Goal: Task Accomplishment & Management: Manage account settings

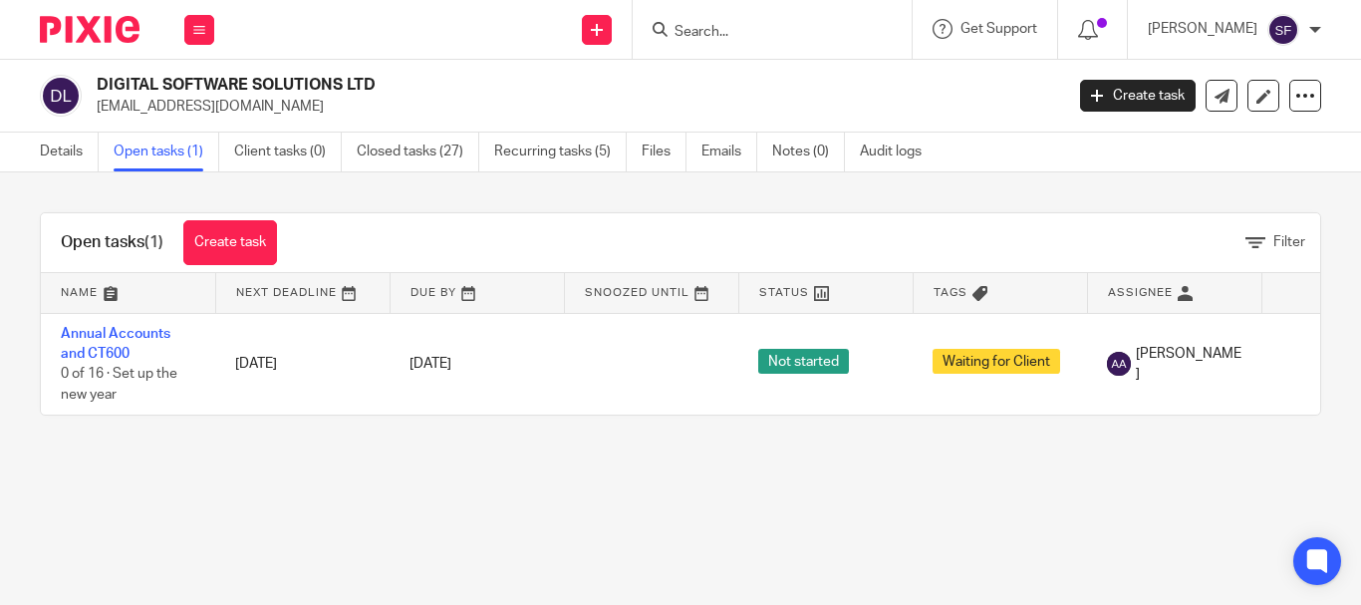
click at [710, 41] on input "Search" at bounding box center [761, 33] width 179 height 18
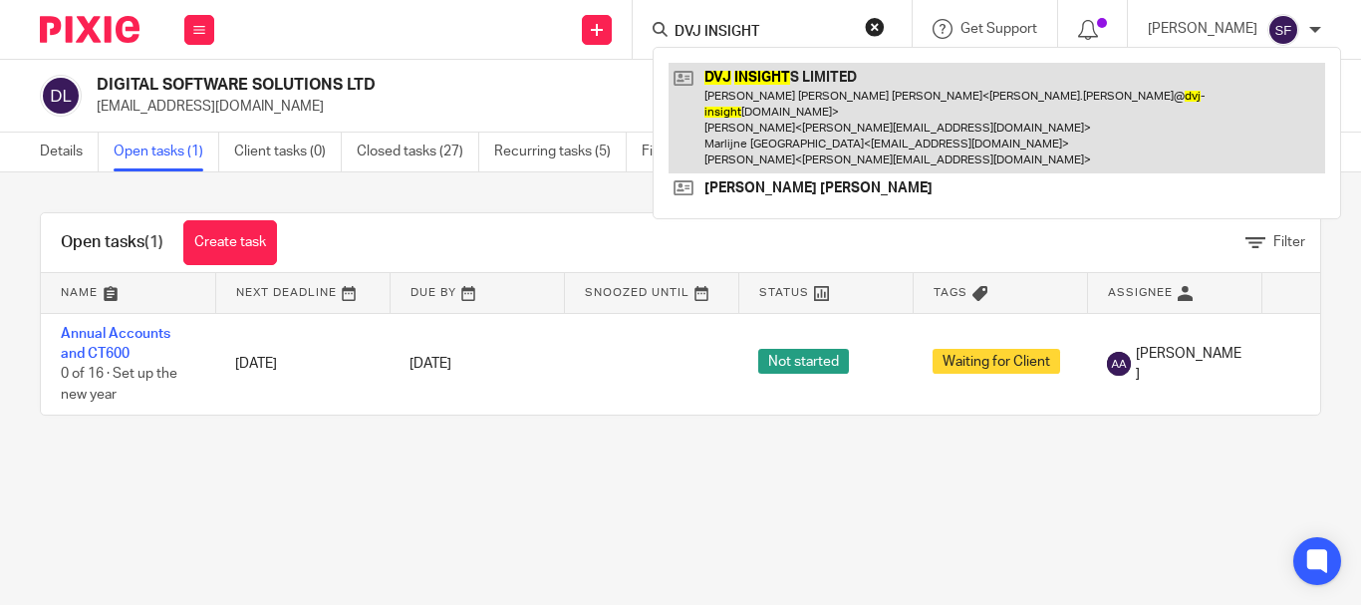
type input "DVJ INSIGHT"
click at [761, 88] on link at bounding box center [996, 118] width 656 height 111
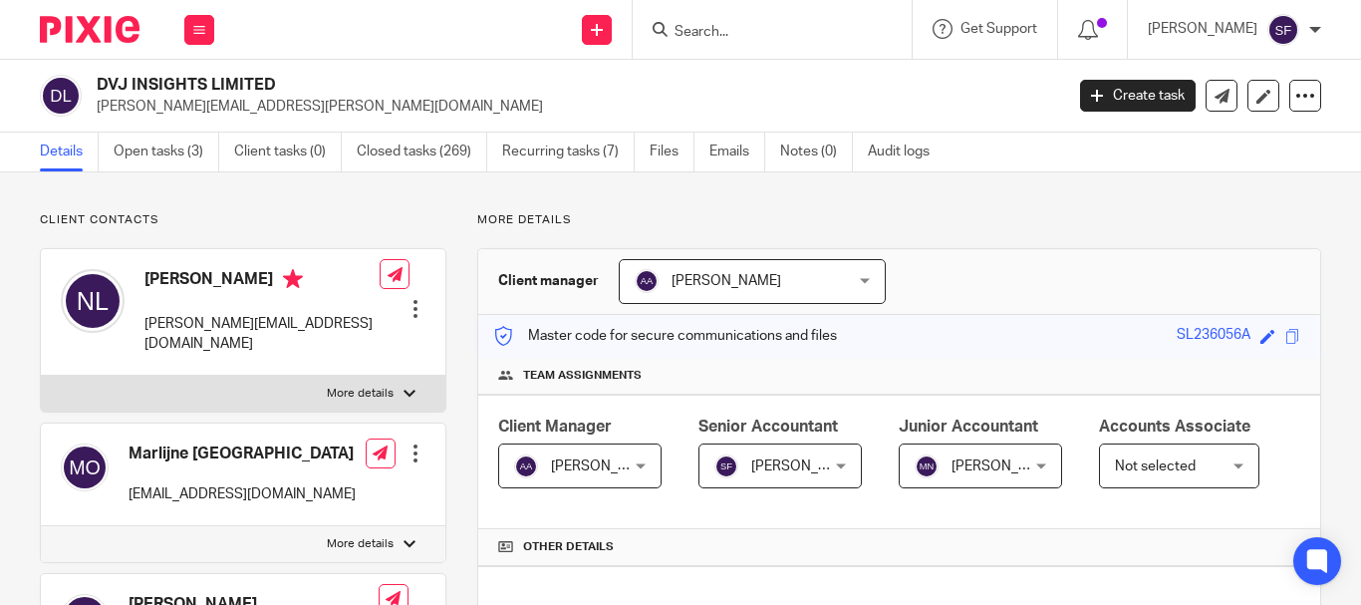
click at [213, 147] on link "Open tasks (3)" at bounding box center [167, 151] width 106 height 39
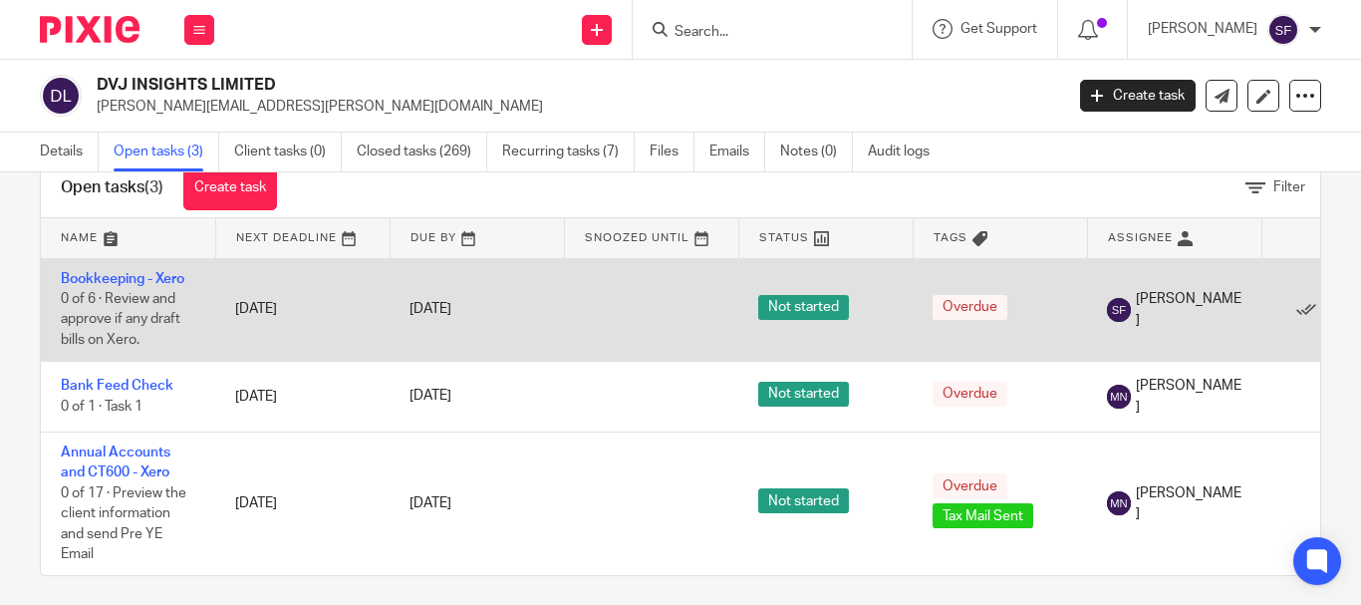
scroll to position [81, 0]
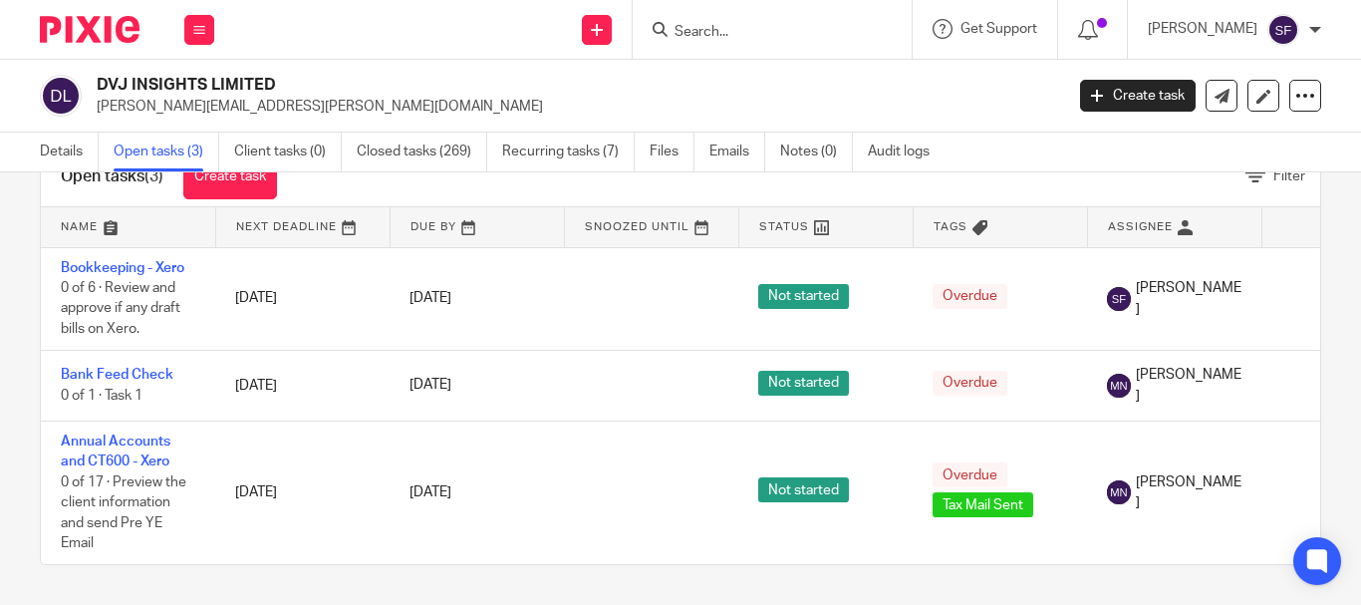
click at [100, 145] on ul "Details Open tasks (3) Client tasks (0) Closed tasks (269) Recurring tasks (7) …" at bounding box center [499, 151] width 919 height 39
click at [139, 145] on link "Open tasks (3)" at bounding box center [167, 151] width 106 height 39
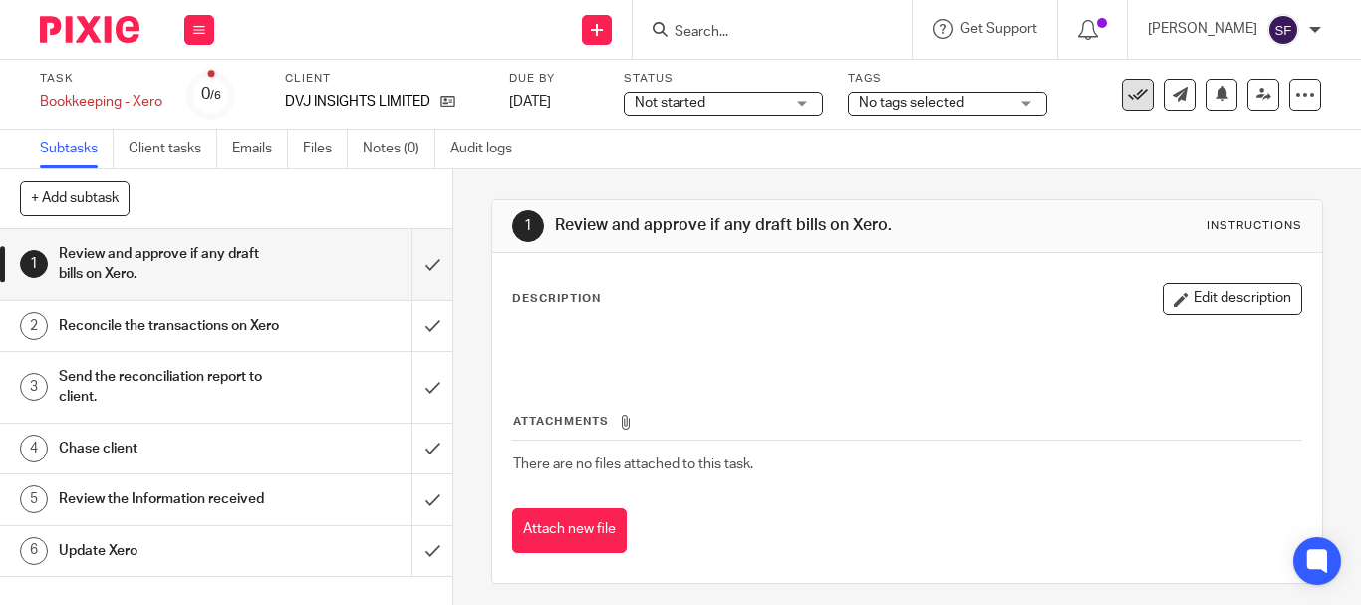
click at [1122, 106] on button at bounding box center [1138, 95] width 32 height 32
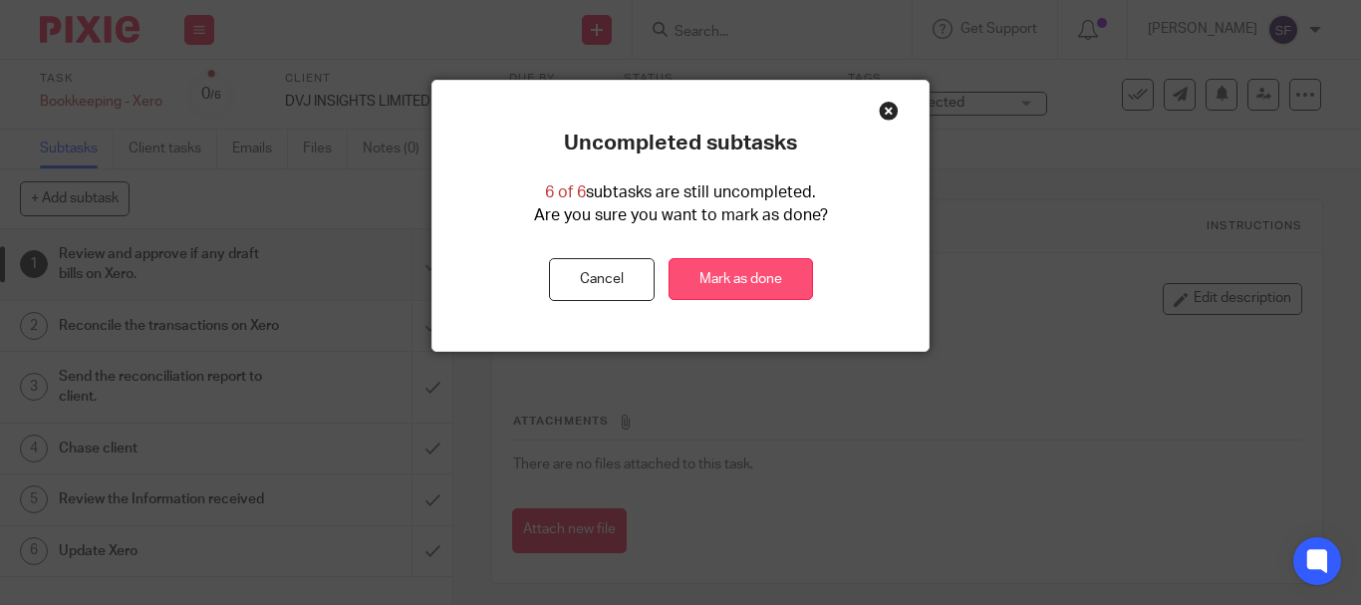
click at [668, 272] on link "Mark as done" at bounding box center [740, 279] width 144 height 43
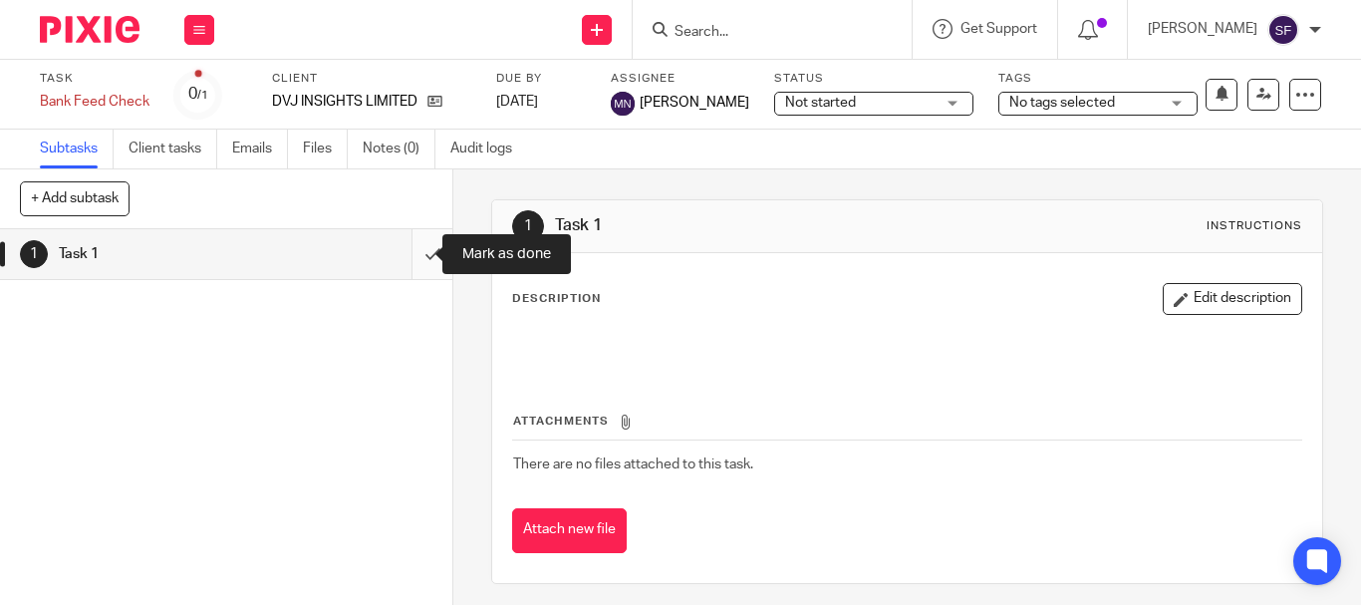
click at [417, 263] on input "submit" at bounding box center [226, 254] width 452 height 50
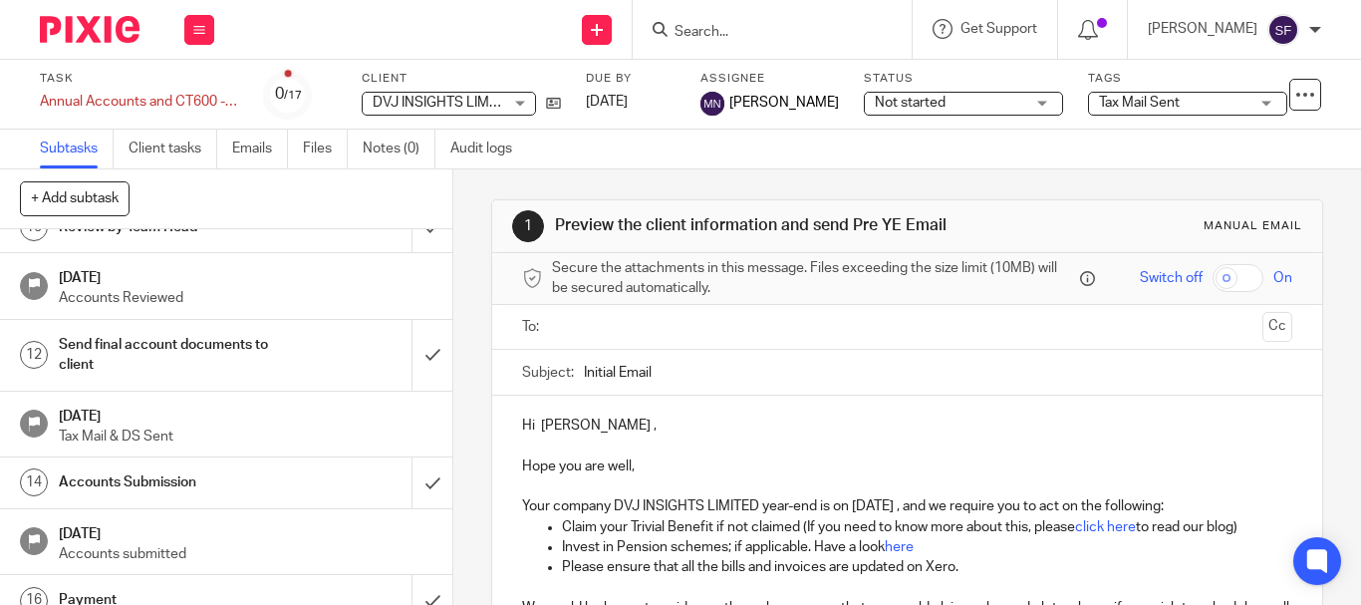
scroll to position [682, 0]
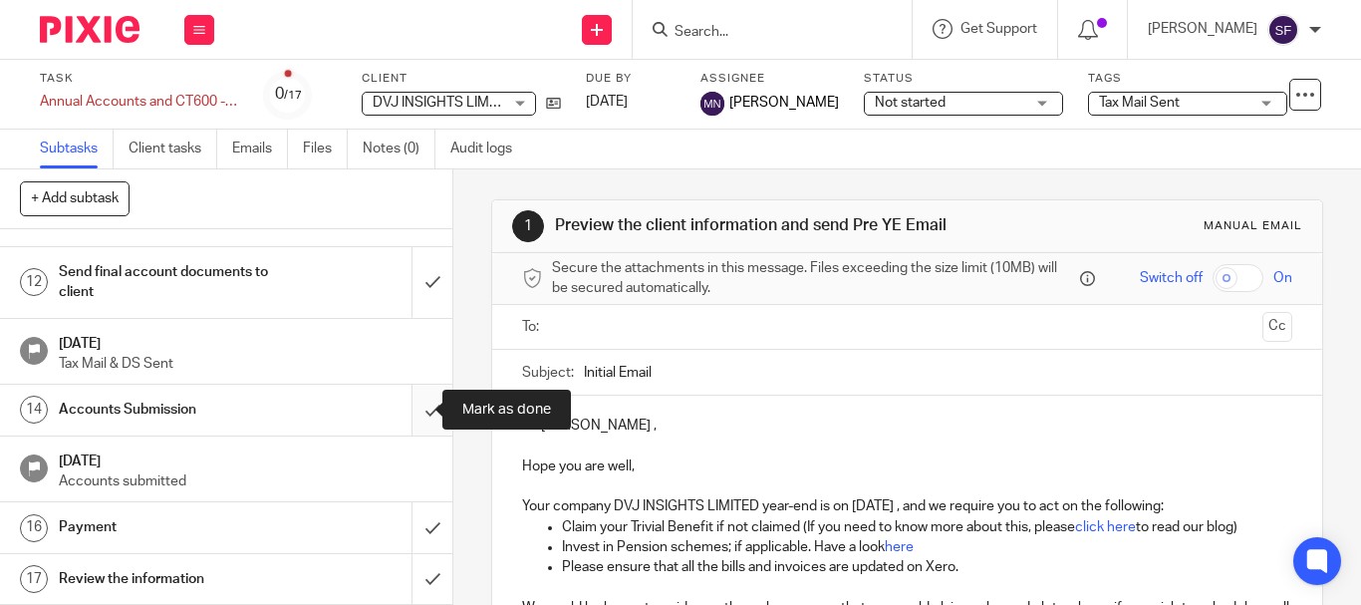
click at [419, 399] on input "submit" at bounding box center [226, 409] width 452 height 50
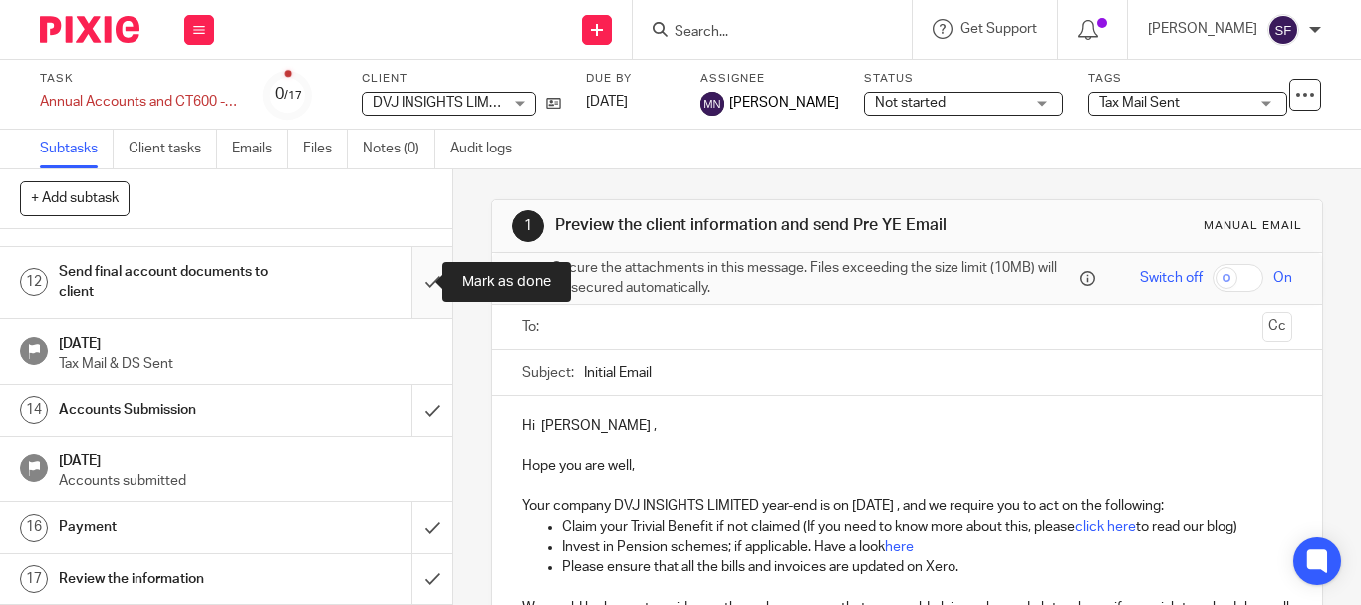
click at [414, 284] on input "submit" at bounding box center [226, 282] width 452 height 71
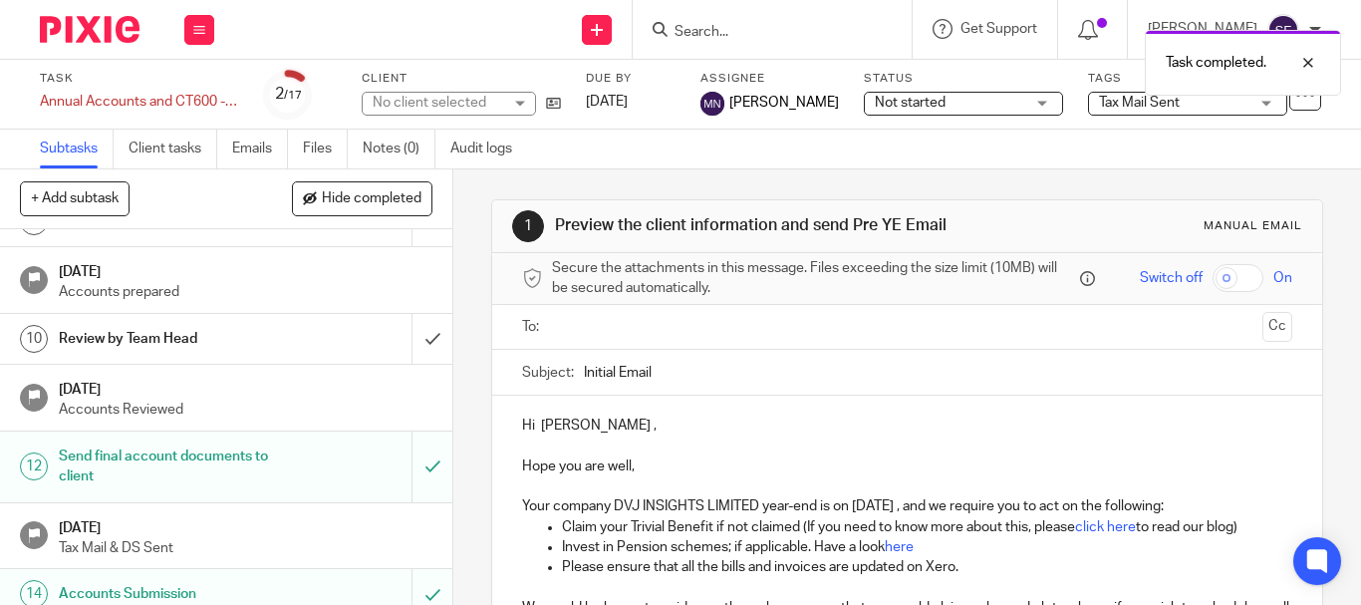
scroll to position [398, 0]
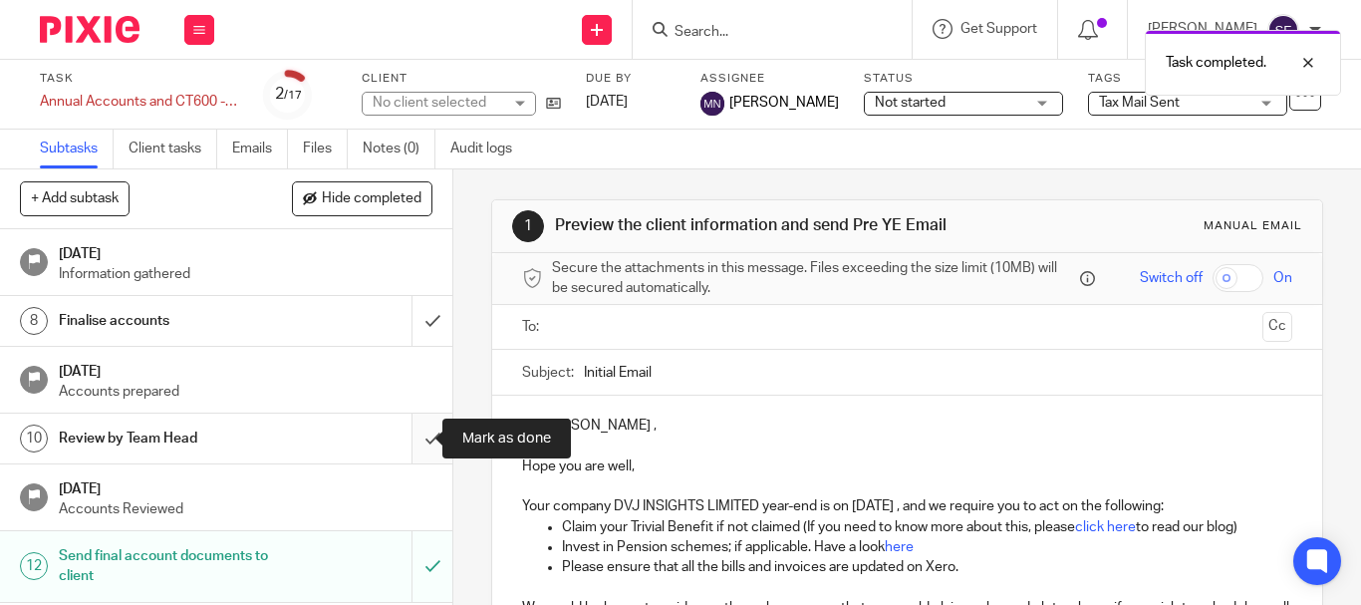
click at [402, 427] on input "submit" at bounding box center [226, 438] width 452 height 50
click at [402, 310] on input "submit" at bounding box center [226, 321] width 452 height 50
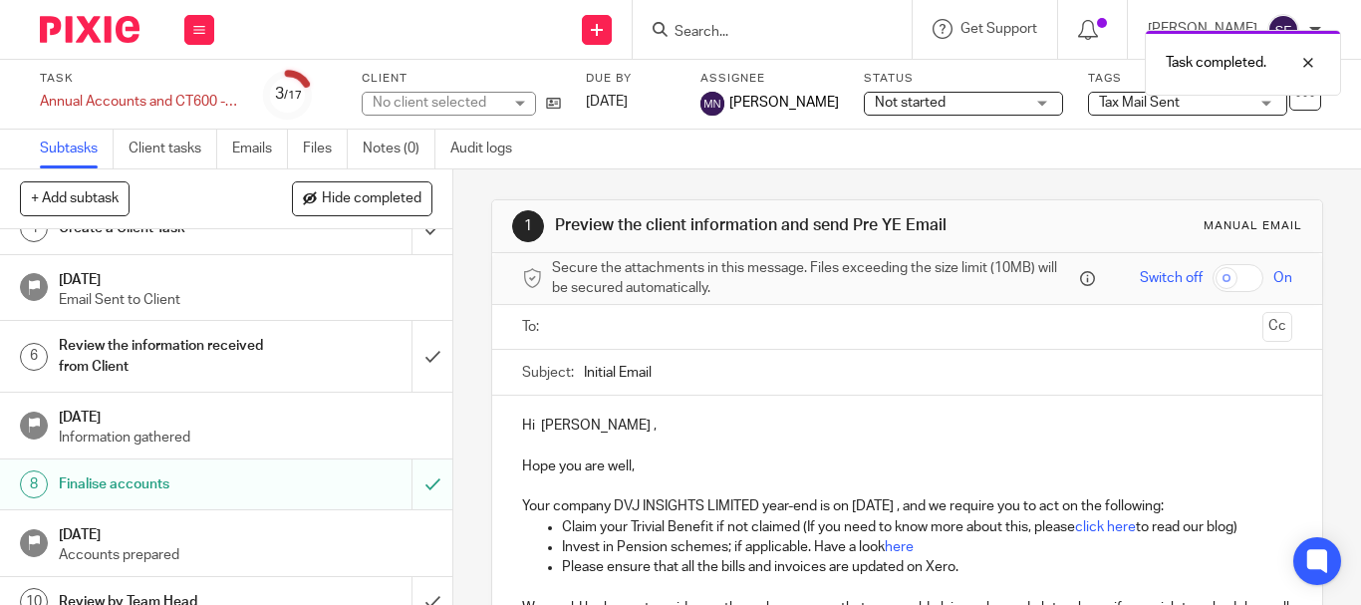
scroll to position [199, 0]
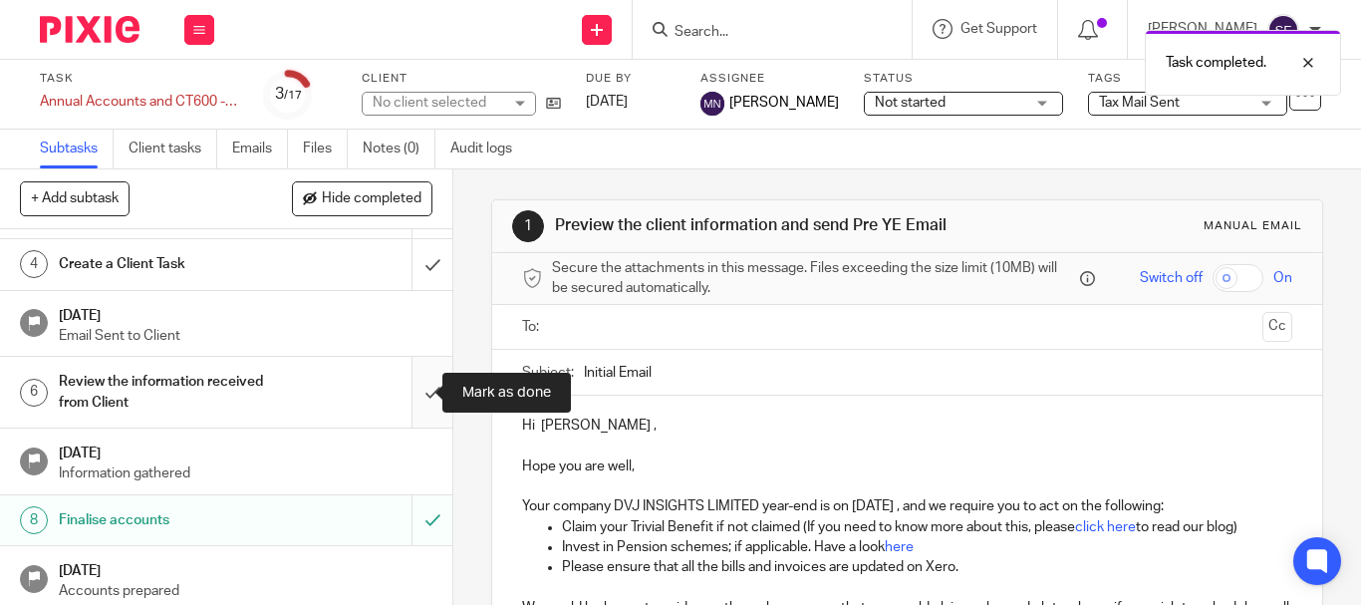
click at [410, 402] on input "submit" at bounding box center [226, 392] width 452 height 71
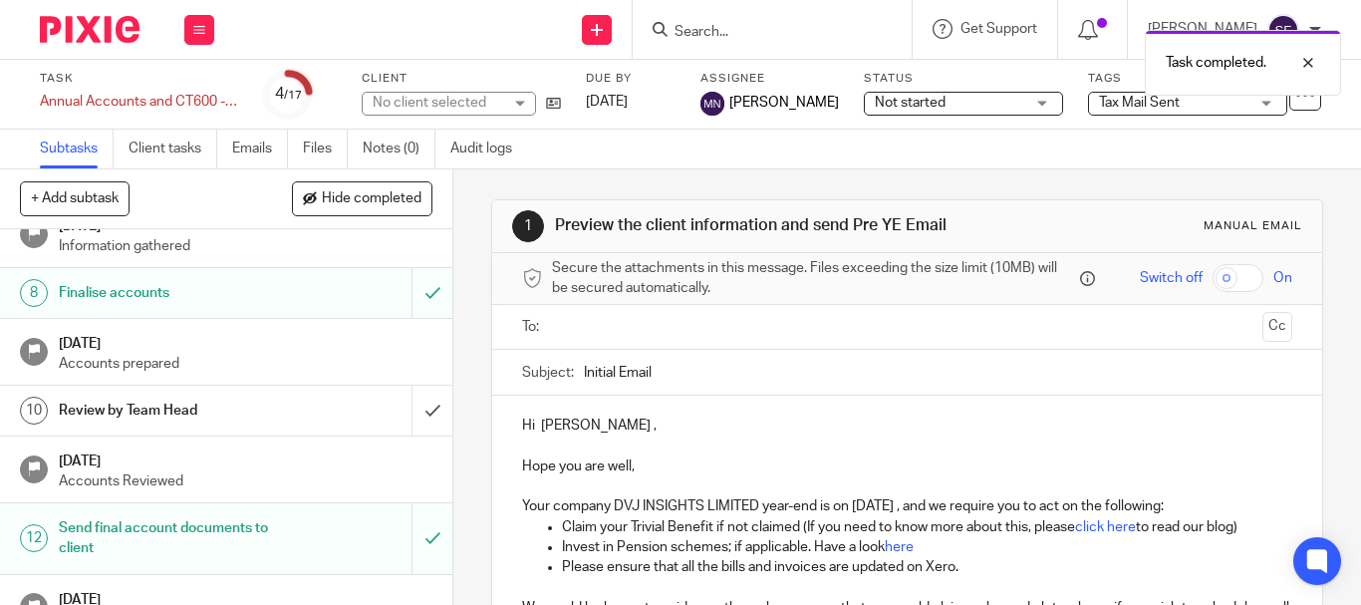
scroll to position [383, 0]
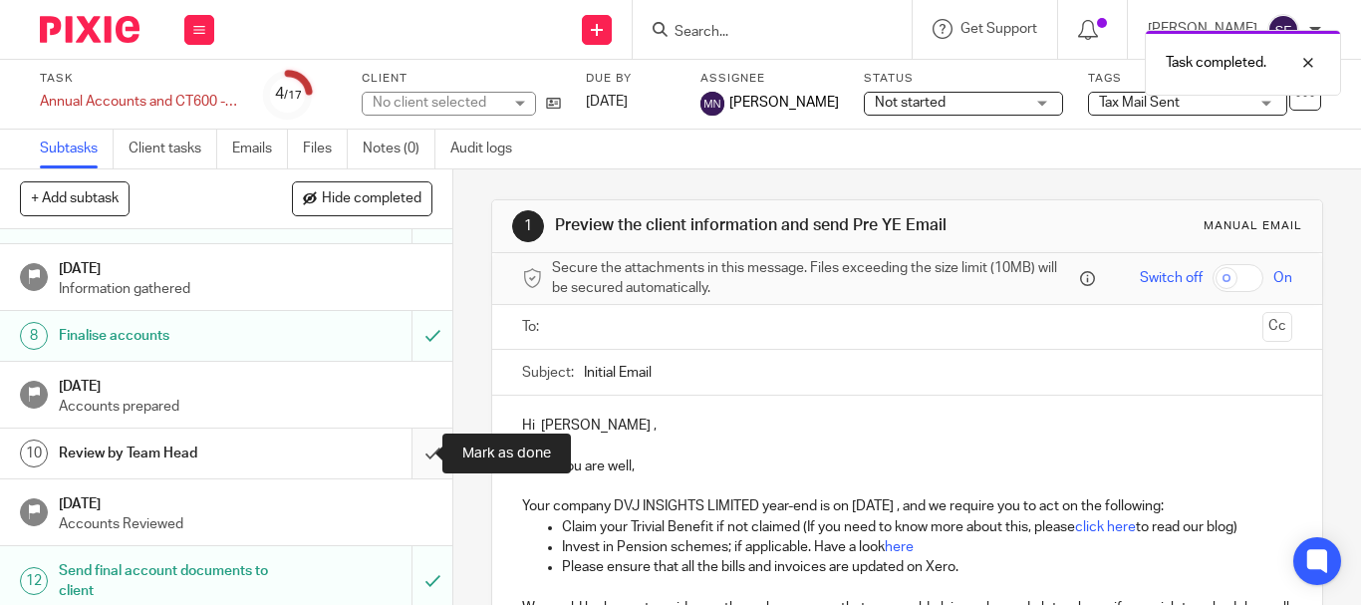
click at [403, 447] on input "submit" at bounding box center [226, 453] width 452 height 50
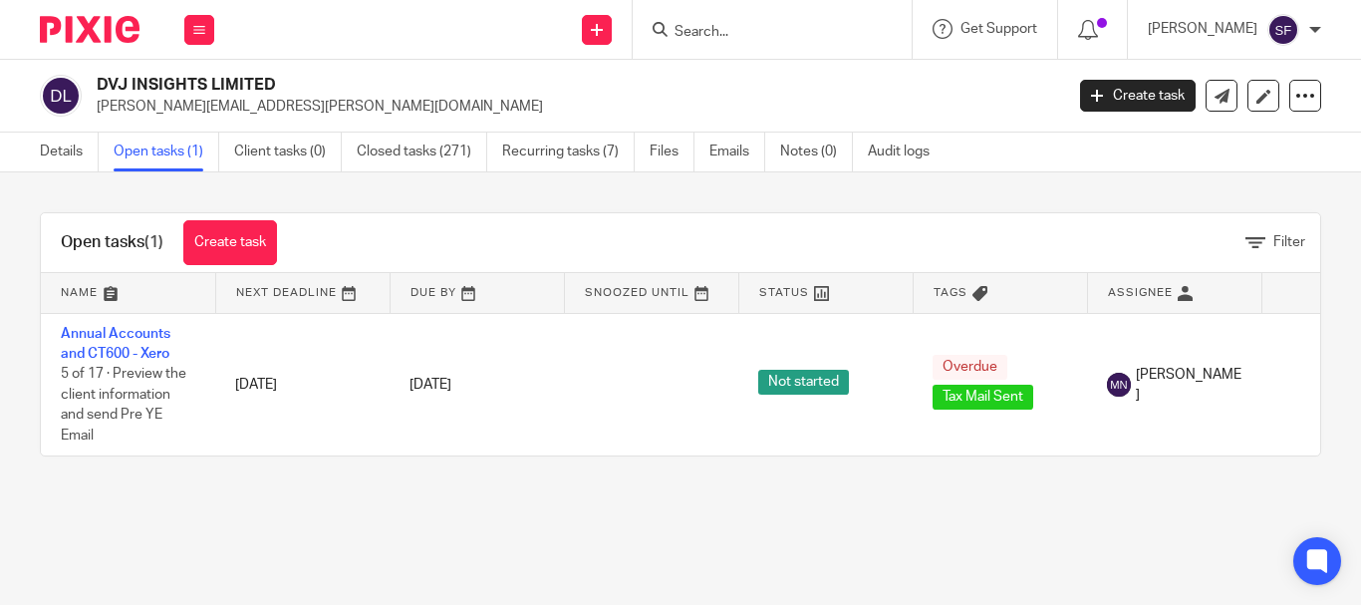
click at [182, 151] on link "Open tasks (1)" at bounding box center [167, 151] width 106 height 39
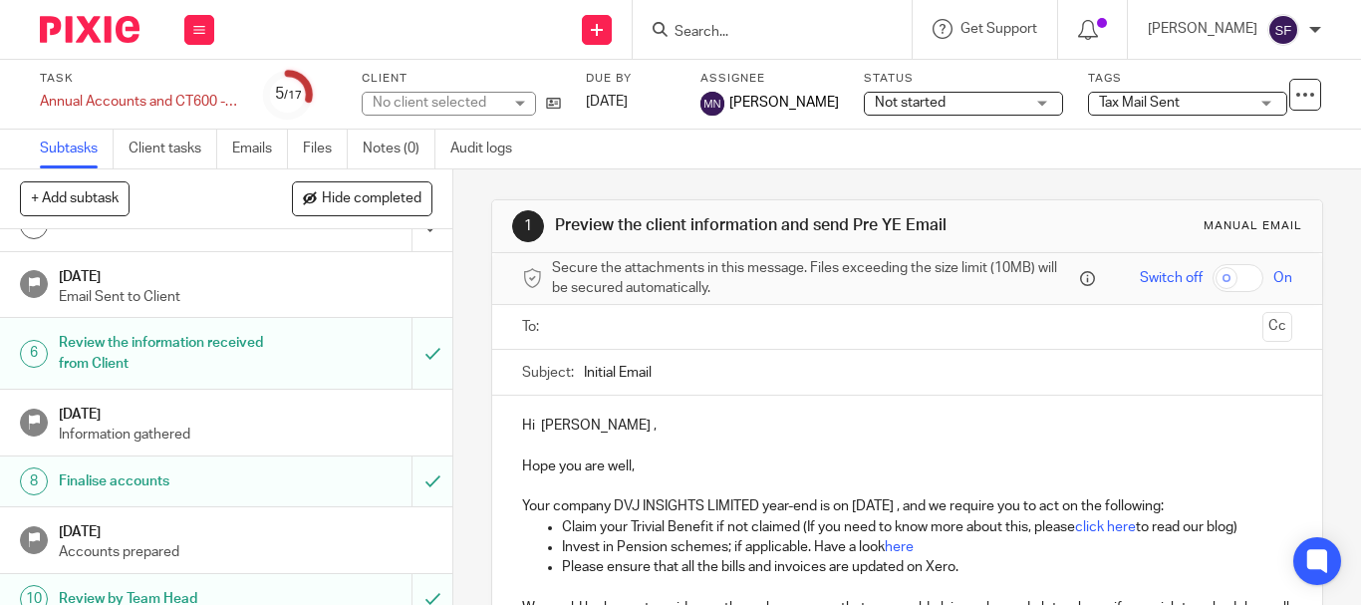
scroll to position [398, 0]
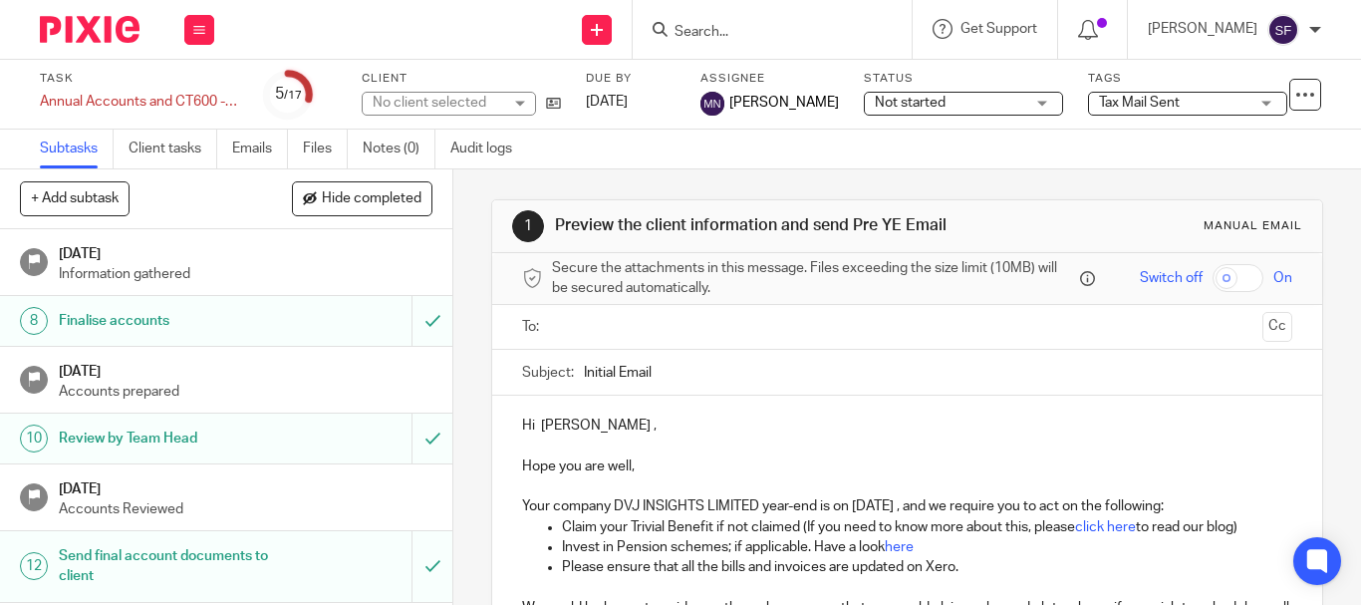
click at [1174, 101] on span "Tax Mail Sent" at bounding box center [1139, 103] width 81 height 14
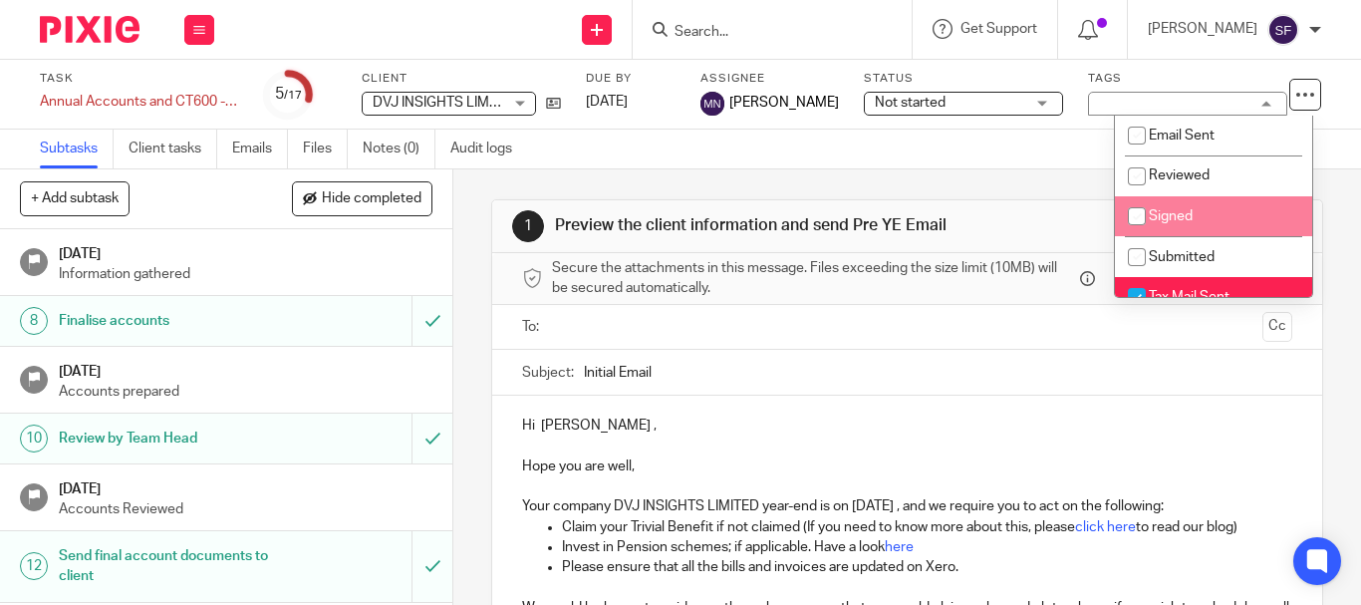
click at [1136, 261] on input "checkbox" at bounding box center [1137, 257] width 38 height 38
checkbox input "true"
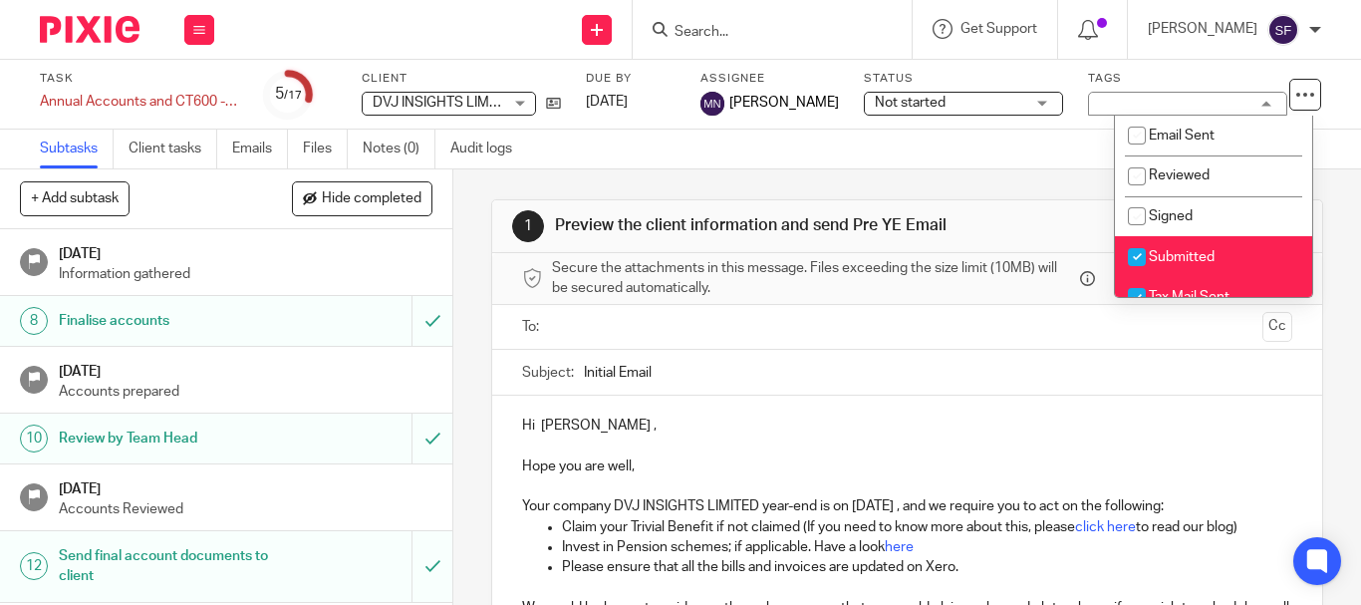
scroll to position [100, 0]
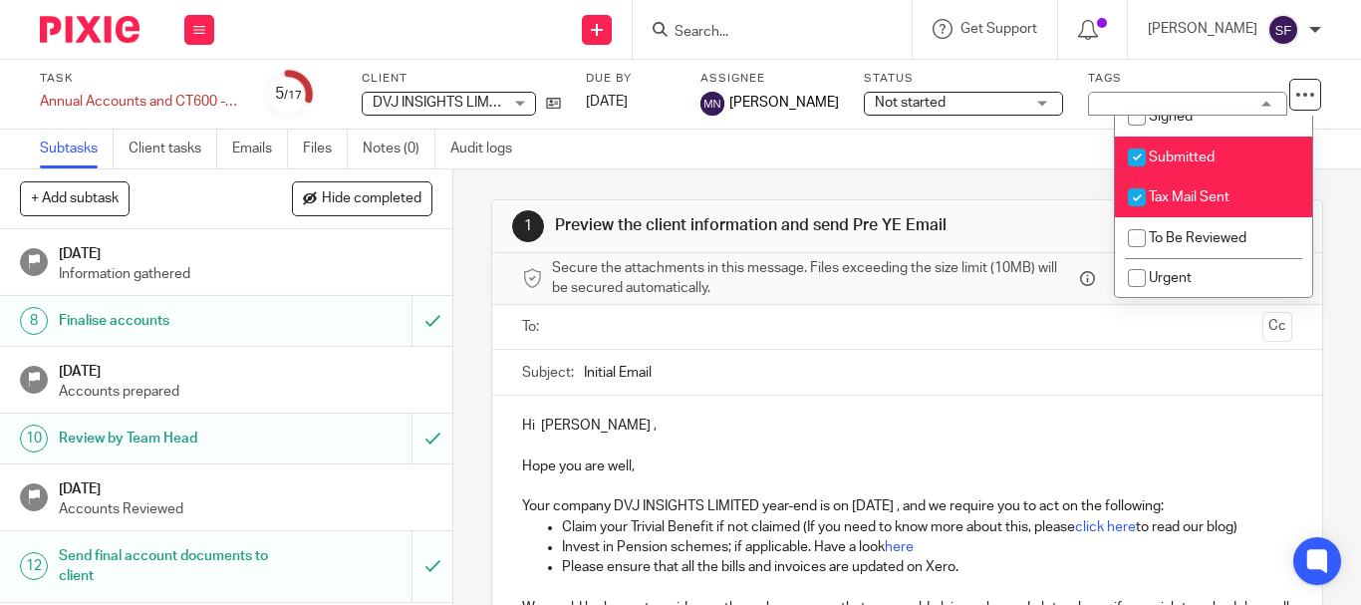
click at [1131, 192] on input "checkbox" at bounding box center [1137, 197] width 38 height 38
checkbox input "false"
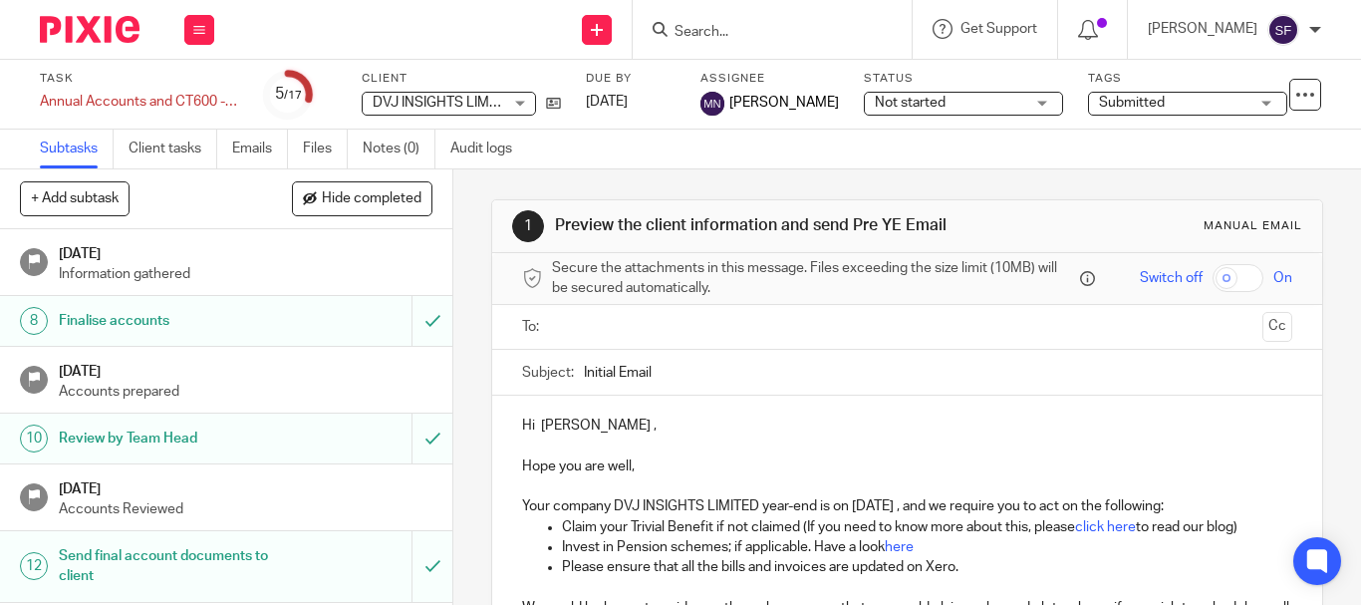
click at [950, 113] on span "Not started" at bounding box center [949, 103] width 149 height 21
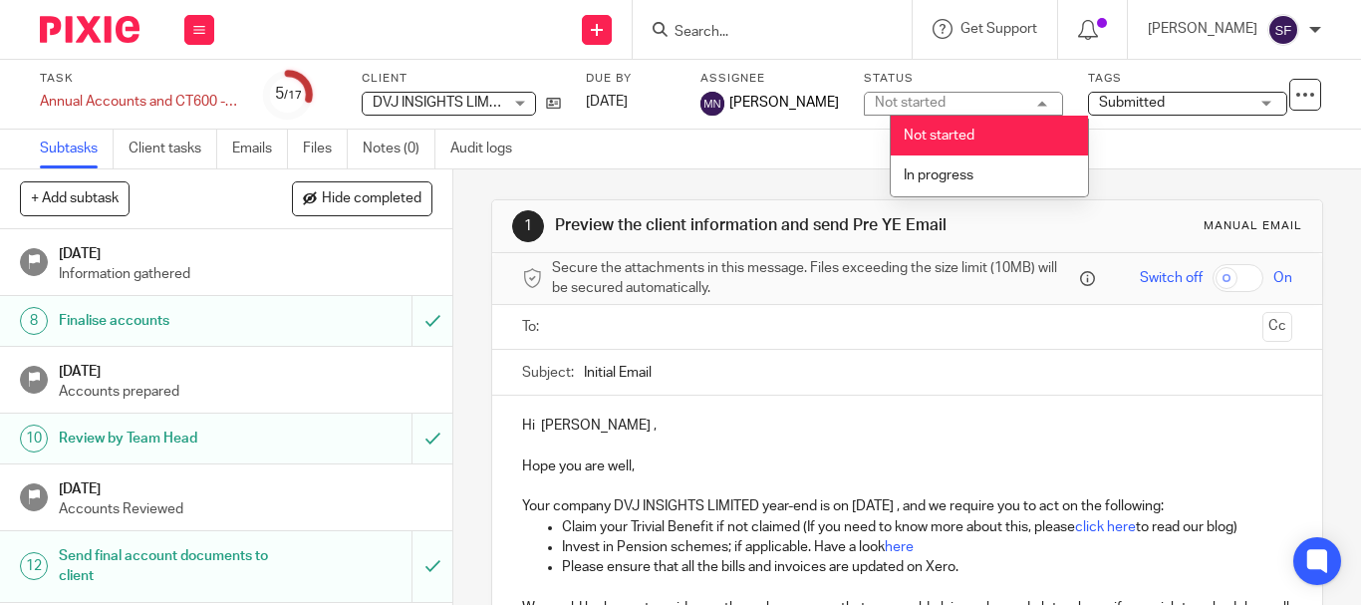
click at [949, 163] on li "In progress" at bounding box center [989, 175] width 197 height 41
